Goal: Find specific fact: Locate item on page

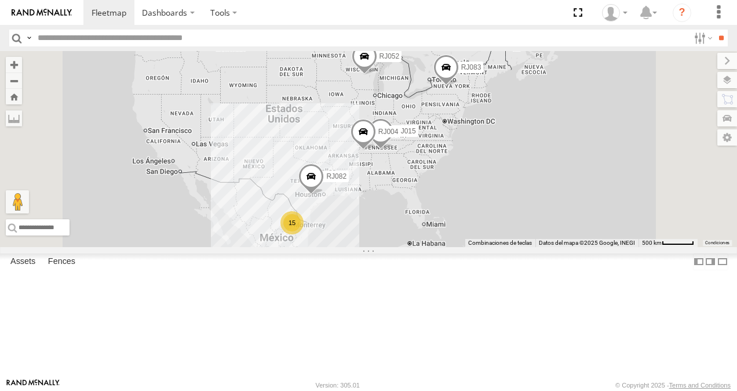
scroll to position [232, 0]
click at [0, 0] on div "RJ062" at bounding box center [0, 0] width 0 height 0
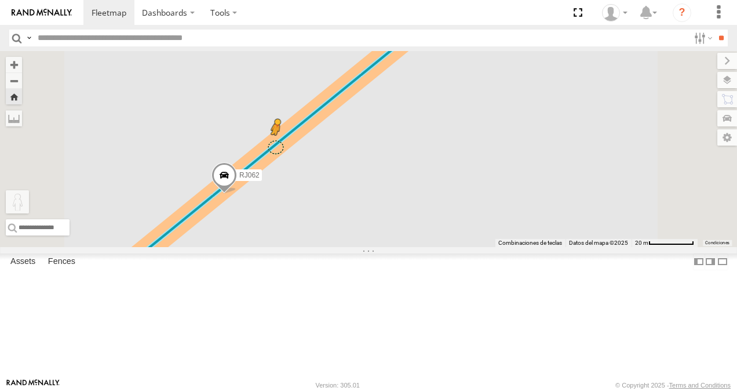
drag, startPoint x: 311, startPoint y: 326, endPoint x: 422, endPoint y: 211, distance: 159.8
click at [422, 211] on div "RJ062 Para activar la función de arrastrar con el teclado, presiona Alt + Intro…" at bounding box center [368, 149] width 737 height 196
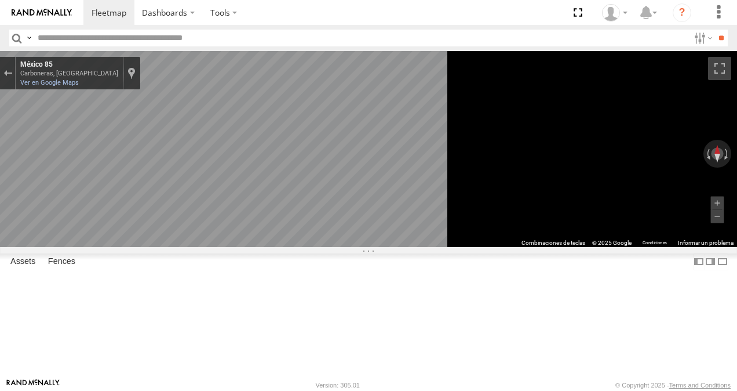
click at [118, 70] on div "México 85" at bounding box center [69, 64] width 98 height 9
drag, startPoint x: 363, startPoint y: 70, endPoint x: 361, endPoint y: 76, distance: 7.2
click at [118, 76] on div "Carboneras, [GEOGRAPHIC_DATA]" at bounding box center [69, 74] width 98 height 8
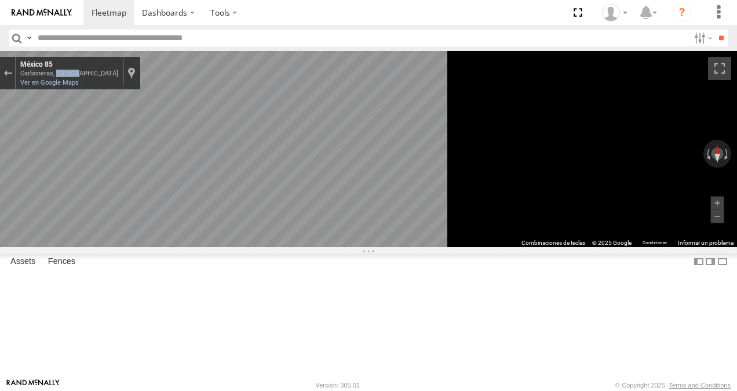
click at [118, 76] on div "Carboneras, [GEOGRAPHIC_DATA]" at bounding box center [69, 74] width 98 height 8
copy div "Carboneras, [GEOGRAPHIC_DATA] [GEOGRAPHIC_DATA] 85"
